Goal: Task Accomplishment & Management: Manage account settings

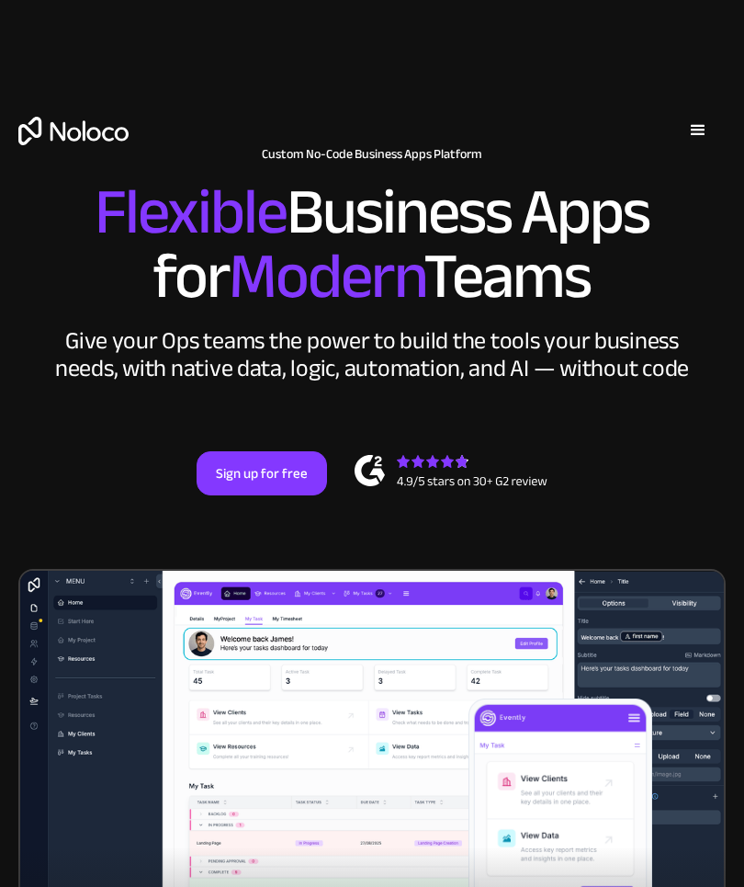
click at [696, 133] on div "menu" at bounding box center [698, 130] width 22 height 22
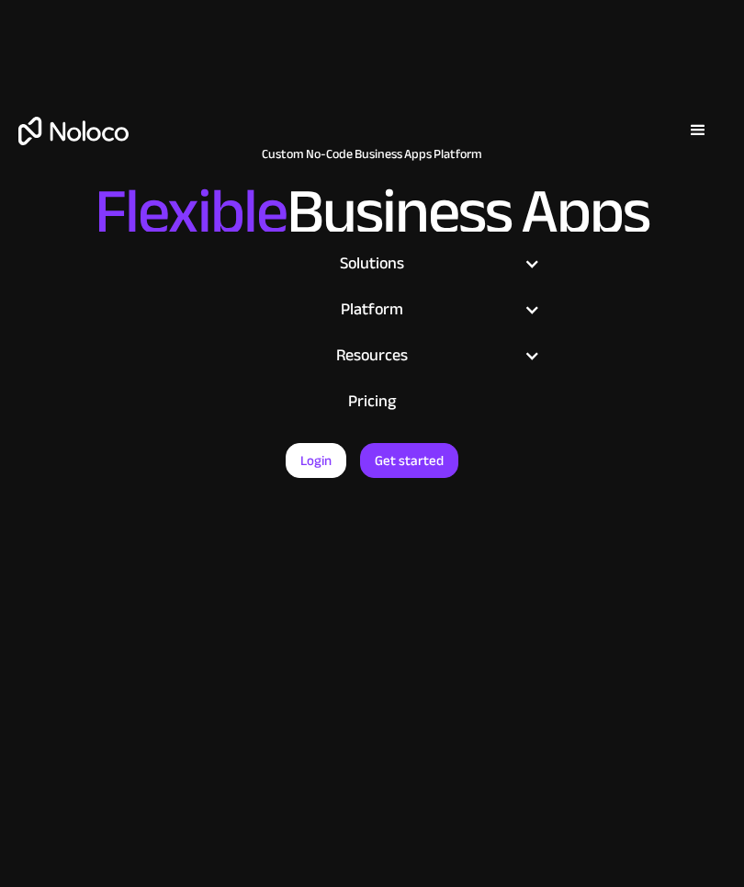
click at [709, 121] on div "menu" at bounding box center [698, 130] width 55 height 55
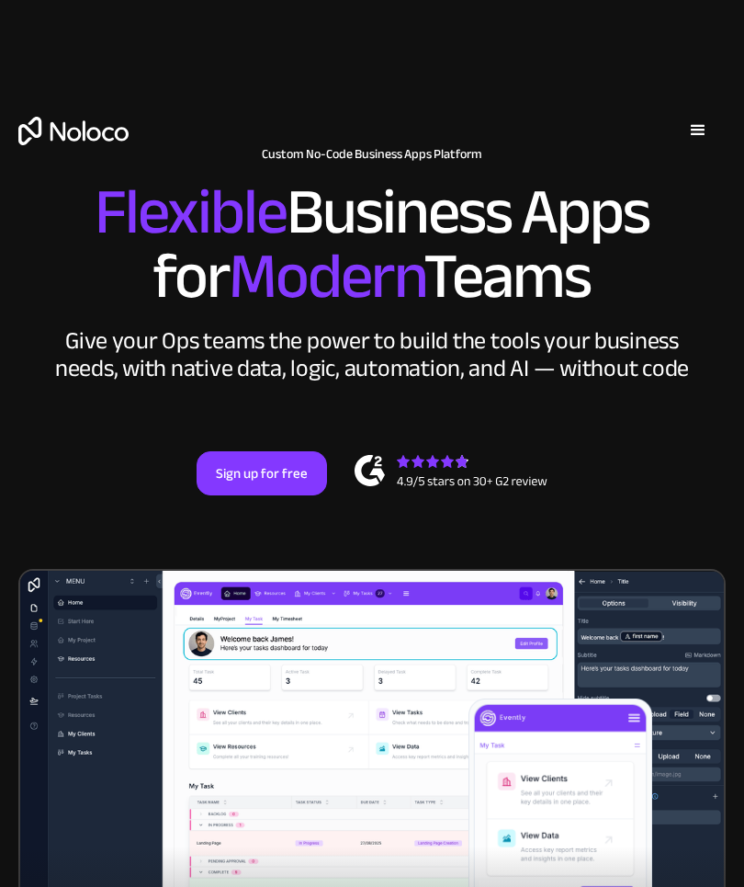
click at [706, 130] on div "menu" at bounding box center [698, 130] width 22 height 22
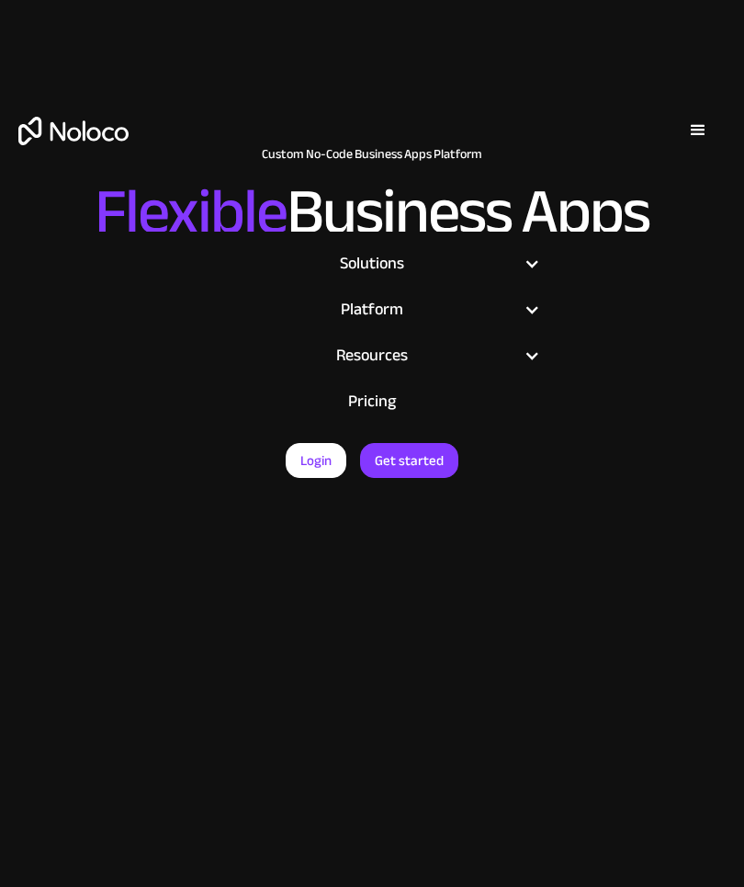
click at [331, 458] on link "Login" at bounding box center [316, 460] width 61 height 35
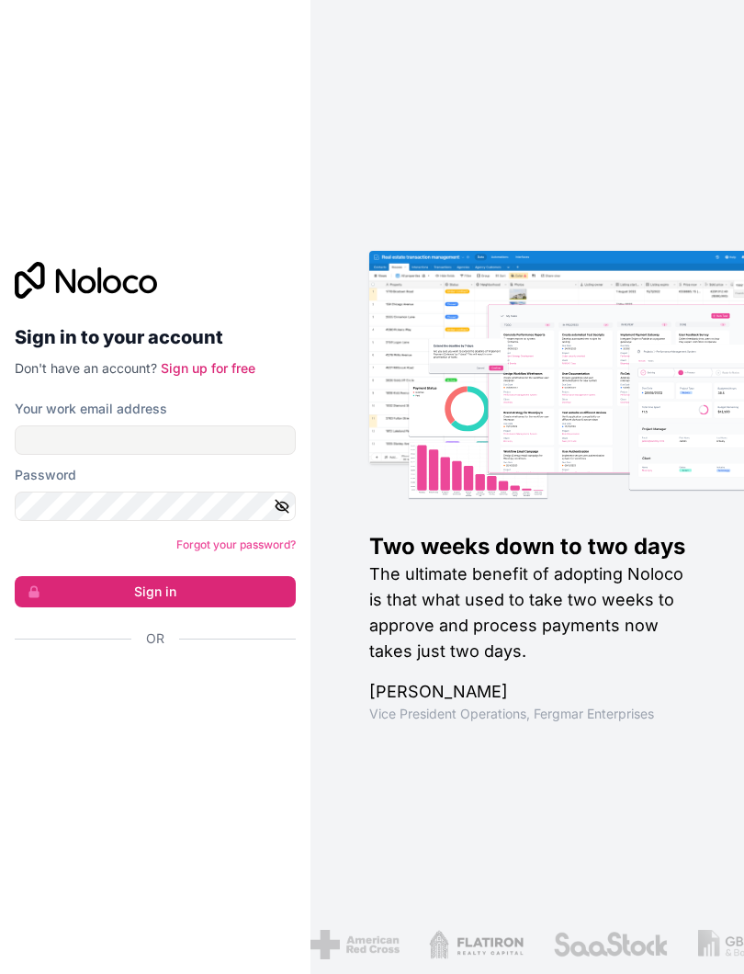
click at [75, 475] on div "Password" at bounding box center [155, 475] width 281 height 18
click at [59, 446] on input "Your work email address" at bounding box center [155, 439] width 281 height 29
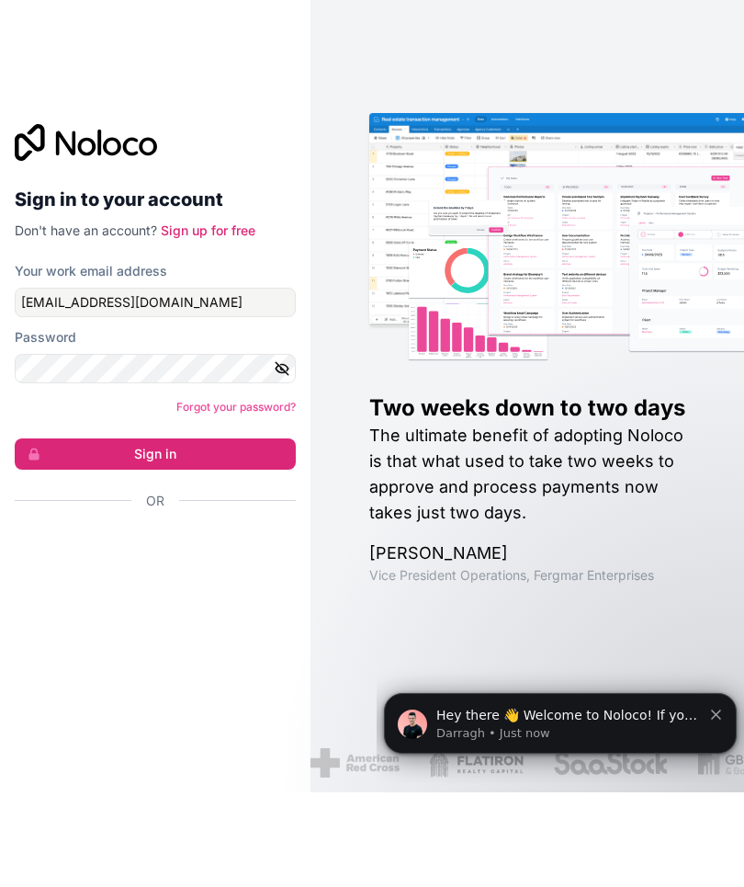
click at [107, 533] on button "Sign in" at bounding box center [155, 548] width 281 height 31
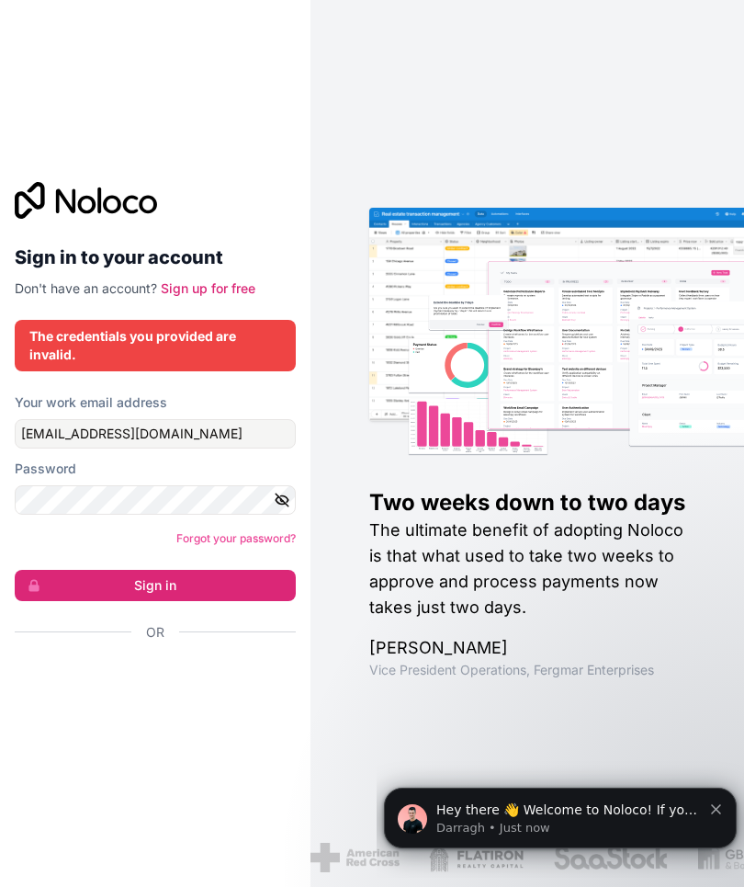
click at [288, 491] on icon "button" at bounding box center [282, 499] width 17 height 17
click at [127, 570] on button "Sign in" at bounding box center [155, 585] width 281 height 31
click at [221, 419] on input "ramourarmotiram2@gmail.com" at bounding box center [155, 433] width 281 height 29
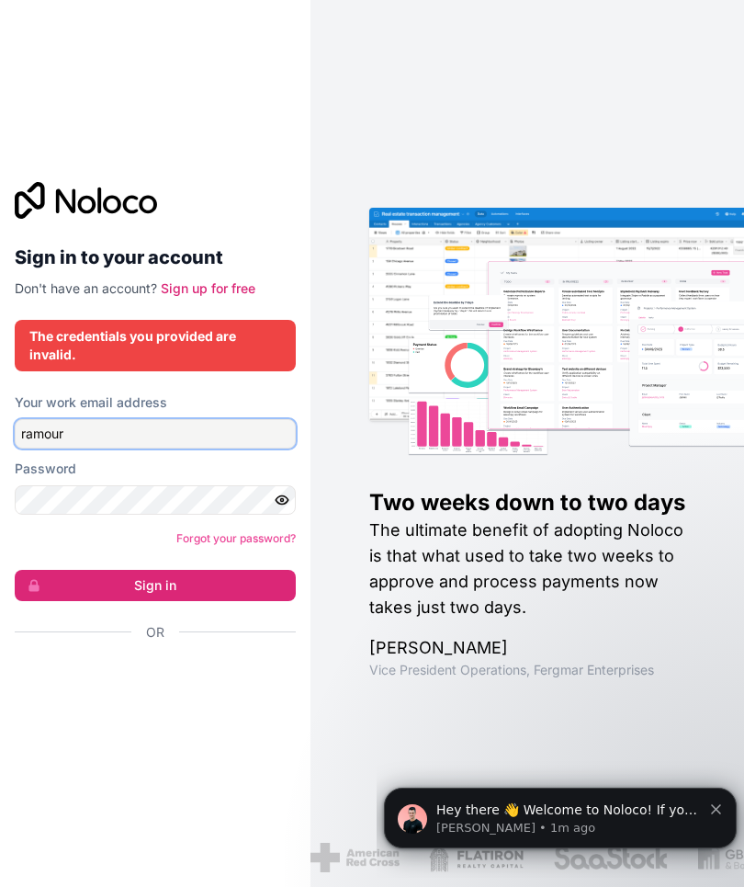
type input "ramou"
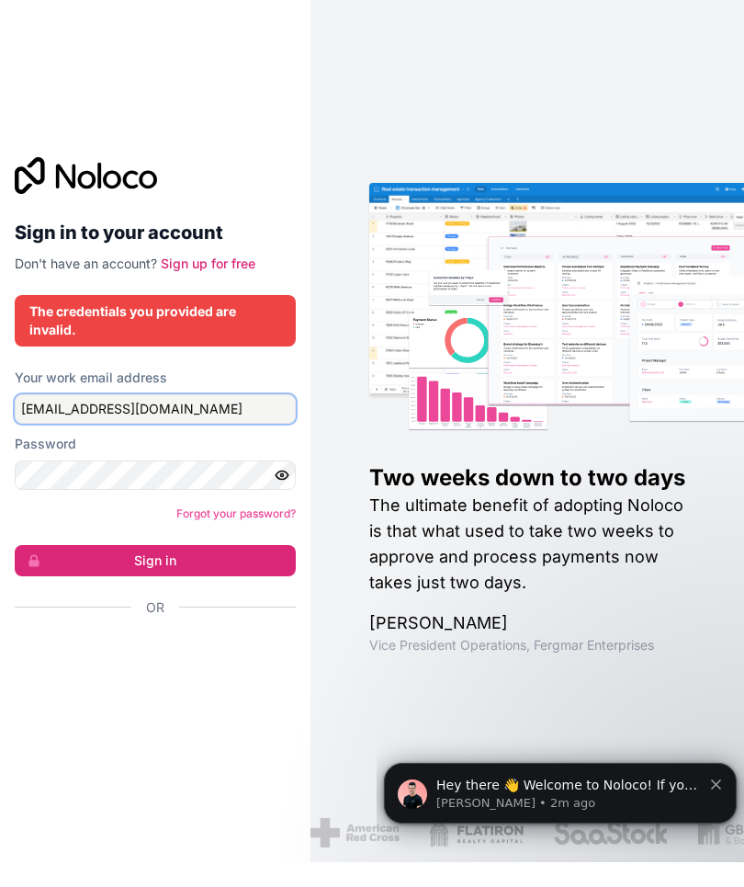
type input "[EMAIL_ADDRESS][DOMAIN_NAME]"
click at [110, 570] on button "Sign in" at bounding box center [155, 585] width 281 height 31
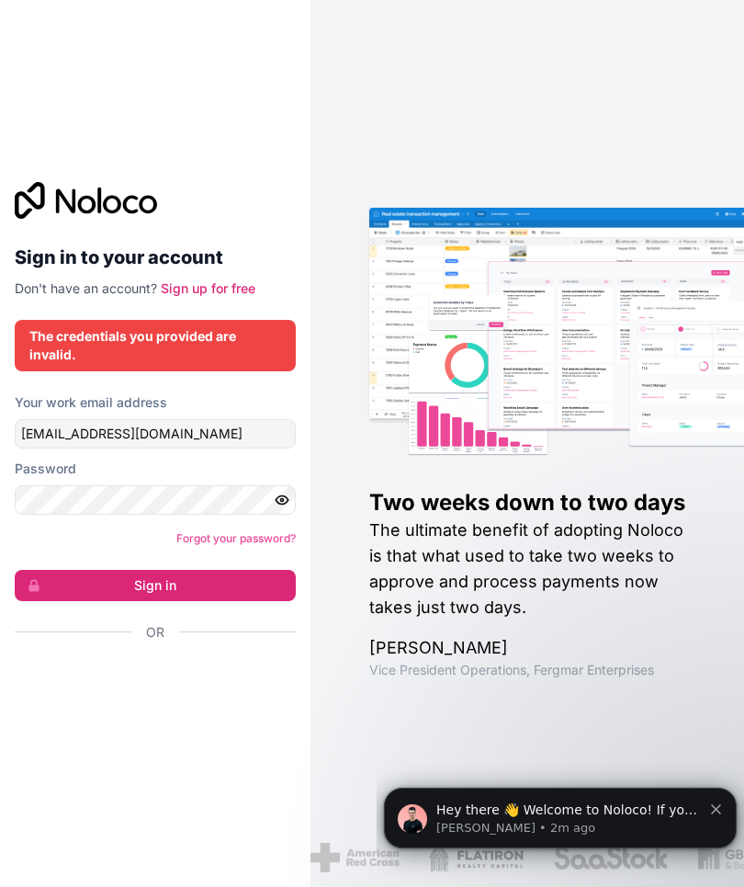
click at [104, 570] on button "Sign in" at bounding box center [155, 585] width 281 height 31
click at [105, 570] on button "Sign in" at bounding box center [155, 585] width 281 height 31
click at [112, 570] on button "Sign in" at bounding box center [155, 585] width 281 height 31
click at [113, 570] on button "Sign in" at bounding box center [155, 585] width 281 height 31
click at [122, 570] on button "Sign in" at bounding box center [155, 585] width 281 height 31
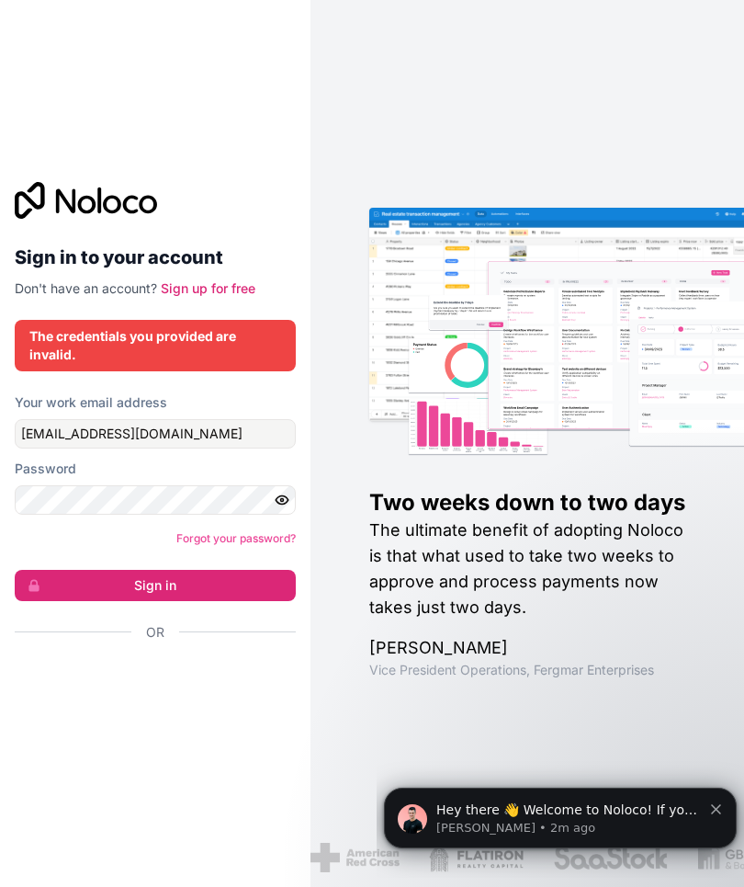
click at [121, 570] on button "Sign in" at bounding box center [155, 585] width 281 height 31
click at [120, 570] on button "Sign in" at bounding box center [155, 585] width 281 height 31
click at [122, 570] on button "Sign in" at bounding box center [155, 585] width 281 height 31
click at [93, 570] on button "Sign in" at bounding box center [155, 585] width 281 height 31
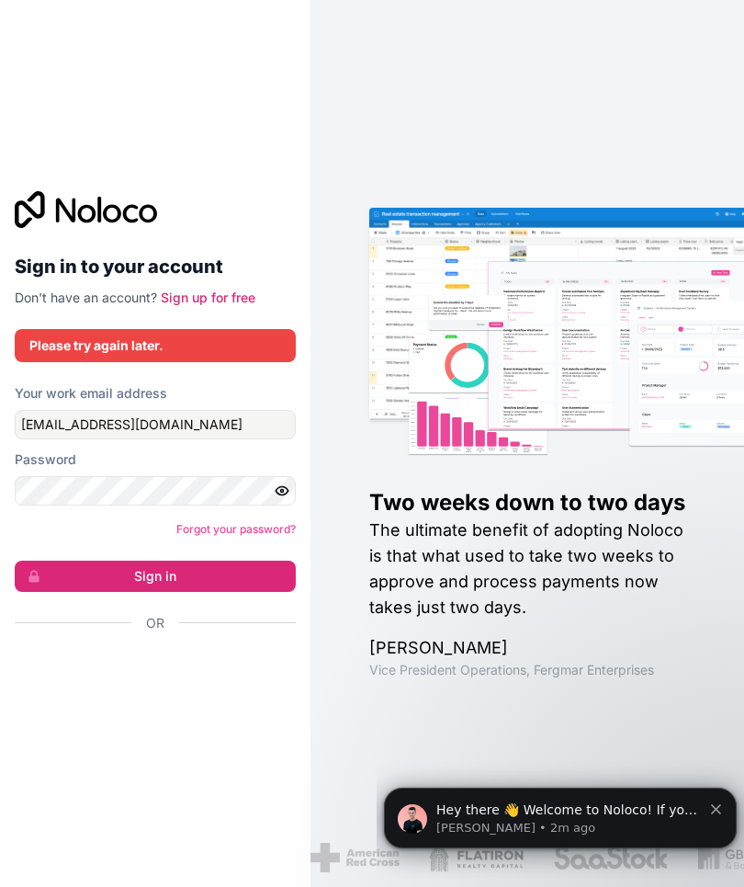
click at [93, 560] on button "Sign in" at bounding box center [155, 575] width 281 height 31
click at [94, 560] on button "Sign in" at bounding box center [155, 575] width 281 height 31
click at [96, 560] on button "Sign in" at bounding box center [155, 575] width 281 height 31
click at [149, 614] on span "Or" at bounding box center [155, 623] width 18 height 18
click at [154, 614] on div "Or" at bounding box center [155, 655] width 281 height 83
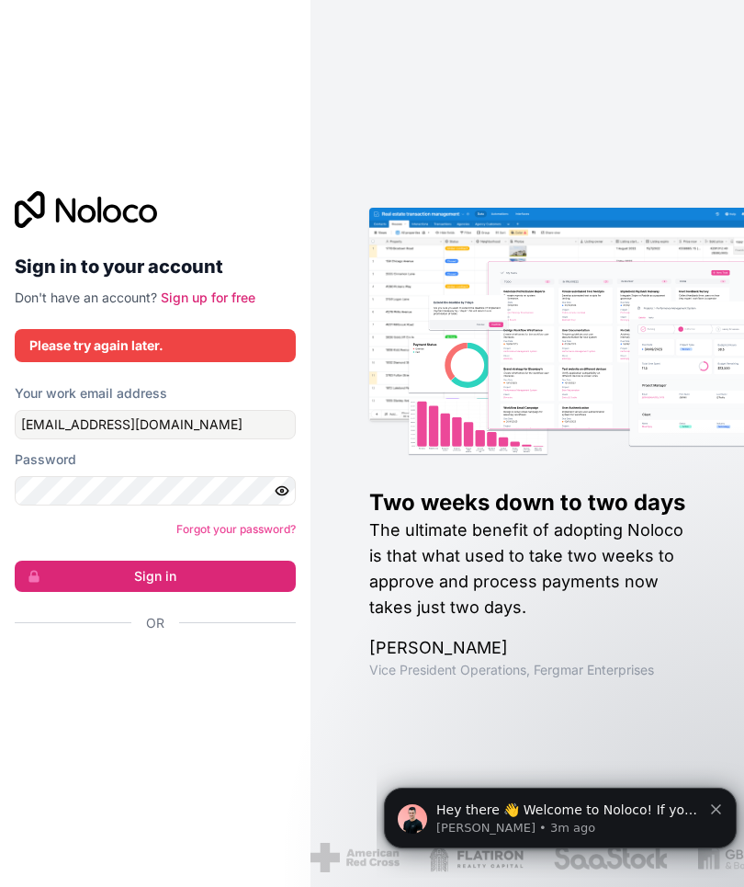
click at [226, 522] on link "Forgot your password?" at bounding box center [235, 529] width 119 height 14
click at [212, 560] on button "Sign in" at bounding box center [155, 575] width 281 height 31
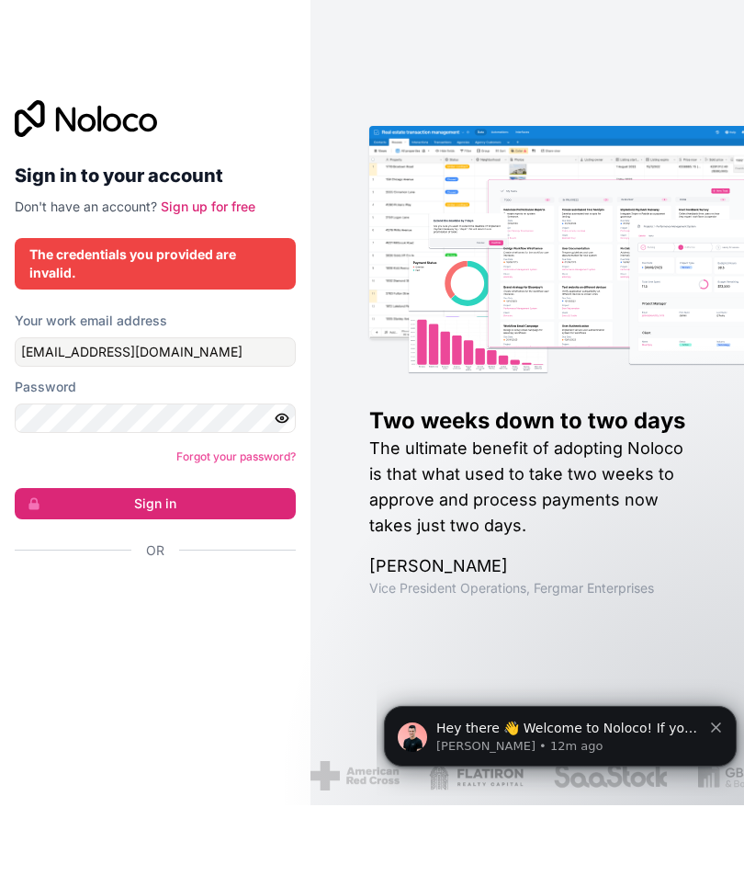
click at [246, 570] on button "Sign in" at bounding box center [155, 585] width 281 height 31
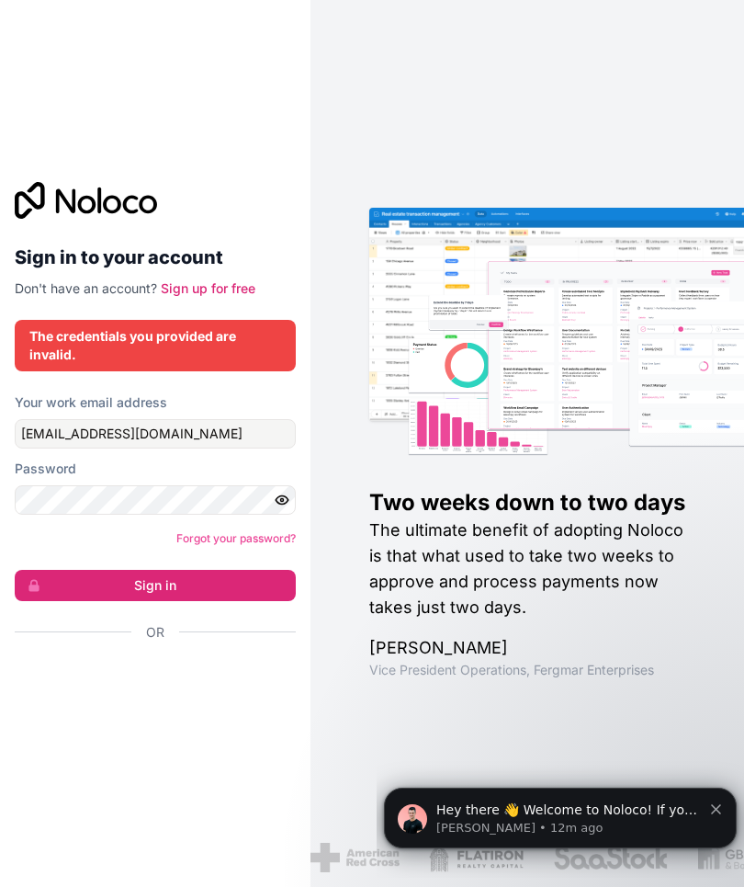
click at [212, 570] on button "Sign in" at bounding box center [155, 585] width 281 height 31
click at [202, 570] on button "Sign in" at bounding box center [155, 585] width 281 height 31
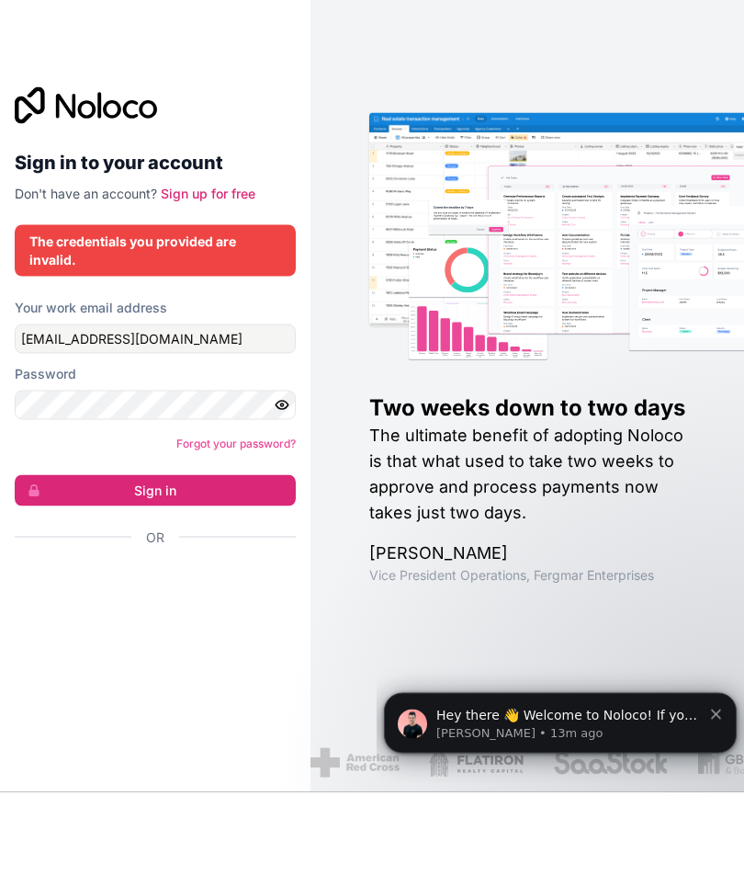
click at [263, 570] on button "Sign in" at bounding box center [155, 585] width 281 height 31
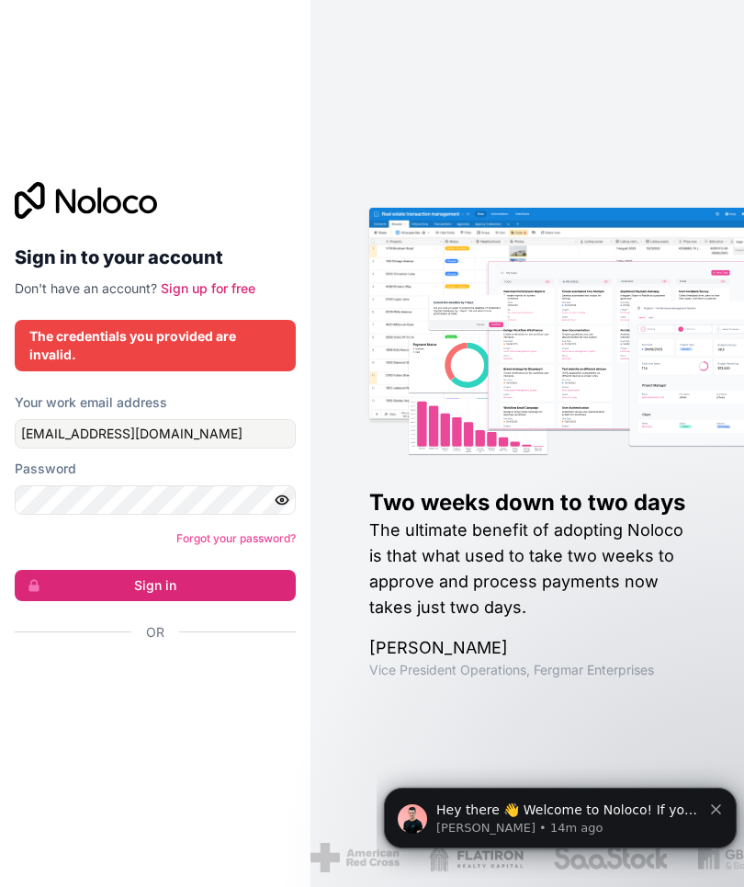
click at [163, 570] on button "Sign in" at bounding box center [155, 585] width 281 height 31
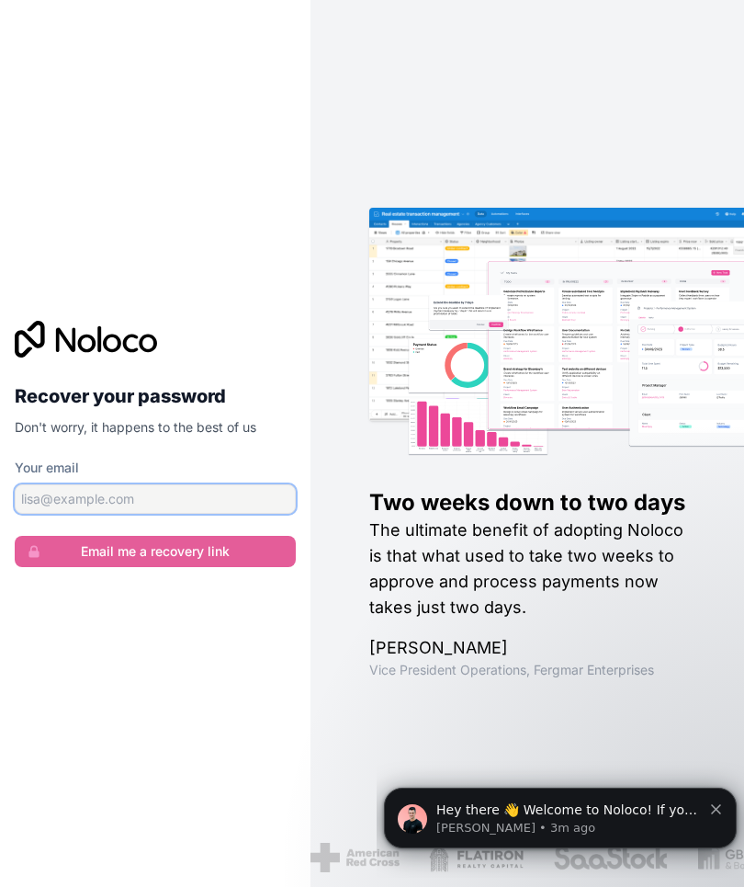
click at [168, 514] on input "Your email" at bounding box center [155, 498] width 281 height 29
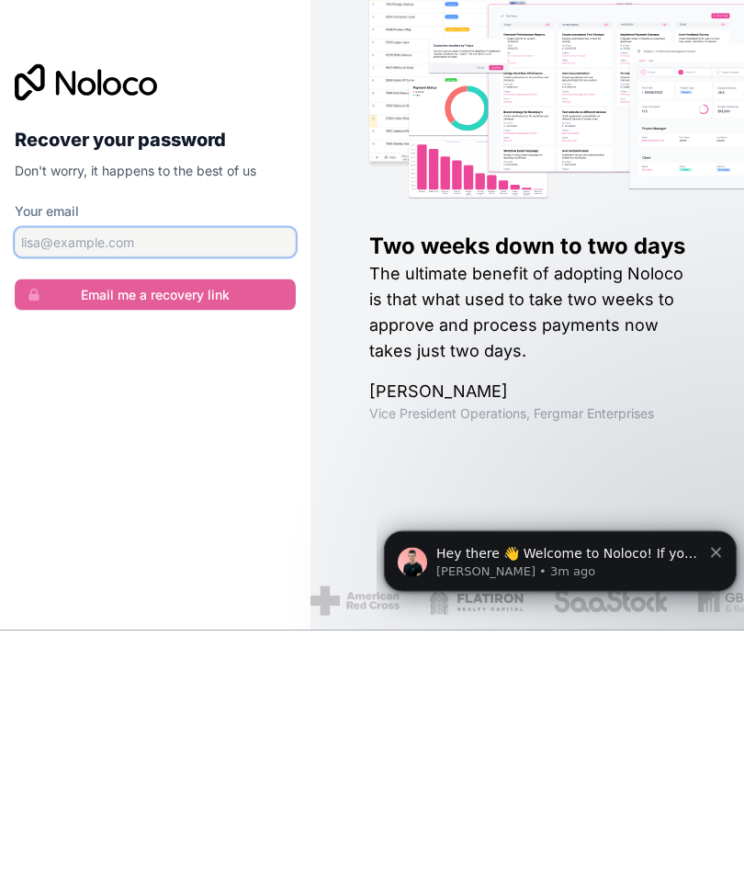
click at [156, 484] on input "Your email" at bounding box center [155, 498] width 281 height 29
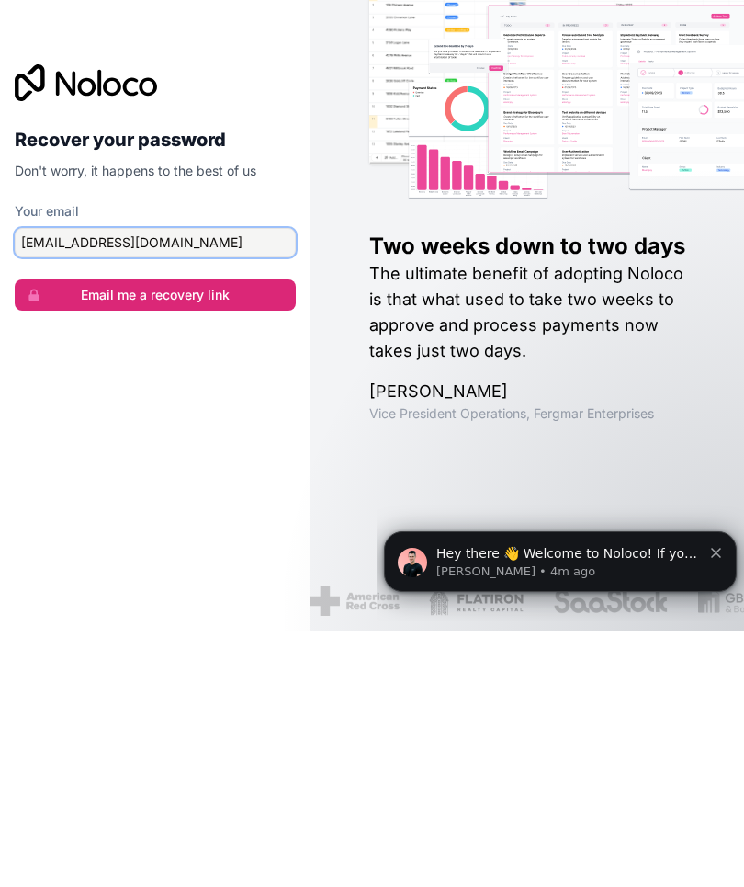
type input "[EMAIL_ADDRESS][DOMAIN_NAME]"
click at [154, 536] on button "Email me a recovery link" at bounding box center [155, 551] width 281 height 31
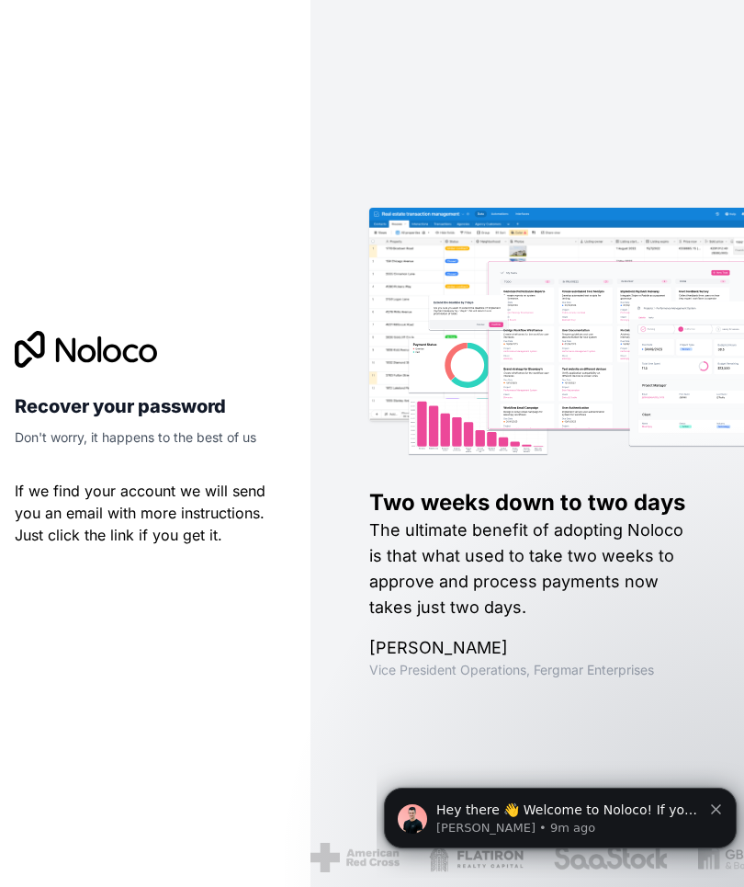
click at [682, 666] on div "Two weeks down to two days The ultimate benefit of adopting Noloco is that what…" at bounding box center [586, 583] width 435 height 191
